Goal: Complete application form

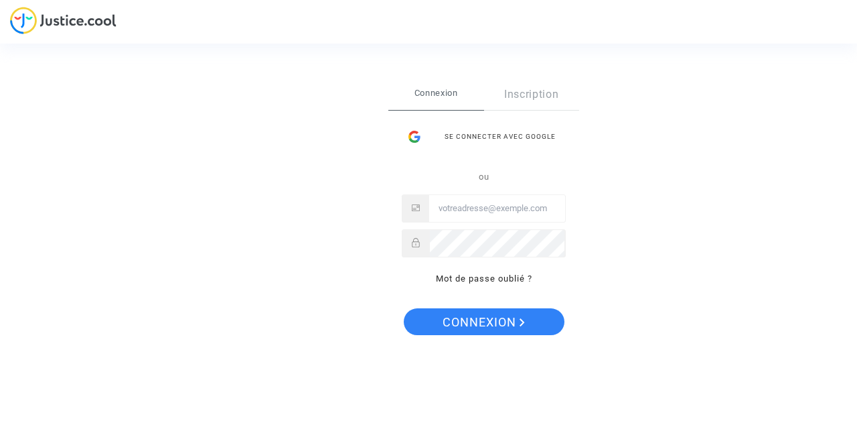
type input "jonathan.farkas@free.fr"
click at [549, 94] on link "Inscription" at bounding box center [532, 94] width 96 height 31
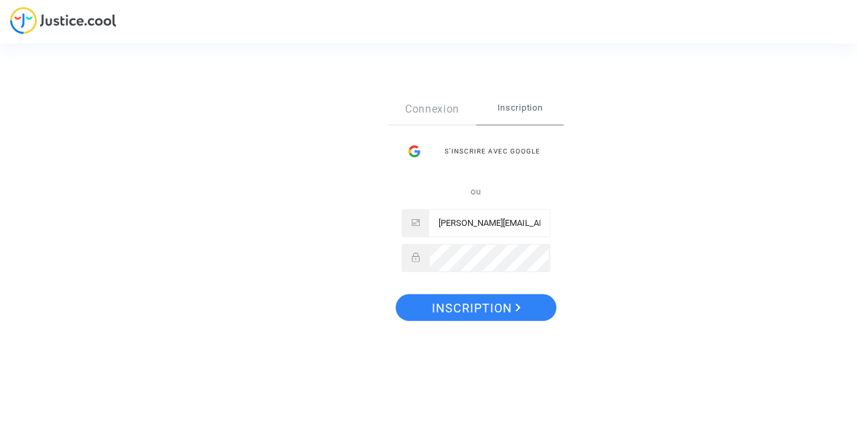
click at [58, 14] on div "Sign Up Connexion Inscription S’inscrire avec Google ou jonathan.farkas@free.fr…" at bounding box center [428, 211] width 857 height 423
click at [15, 17] on div "Sign Up Connexion Inscription S’inscrire avec Google ou jonathan.farkas@free.fr…" at bounding box center [428, 211] width 857 height 423
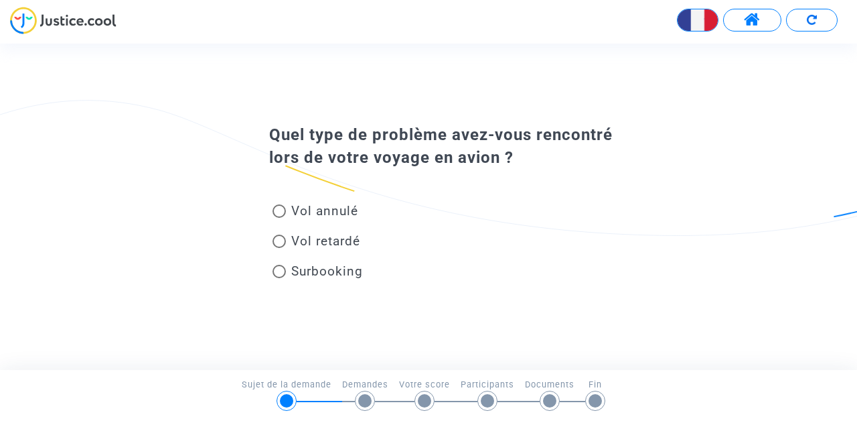
click at [33, 15] on img at bounding box center [63, 20] width 106 height 27
